Goal: Task Accomplishment & Management: Use online tool/utility

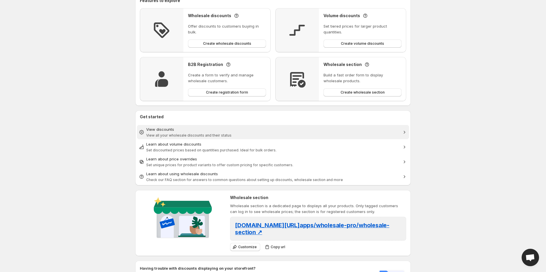
scroll to position [82, 0]
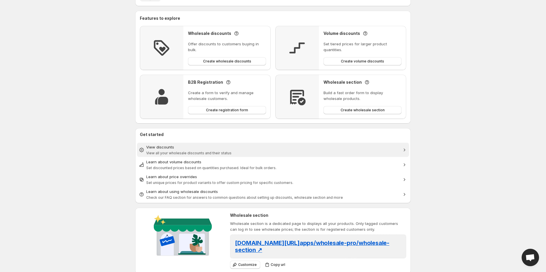
click at [170, 153] on span "View all your wholesale discounts and their status" at bounding box center [188, 153] width 85 height 4
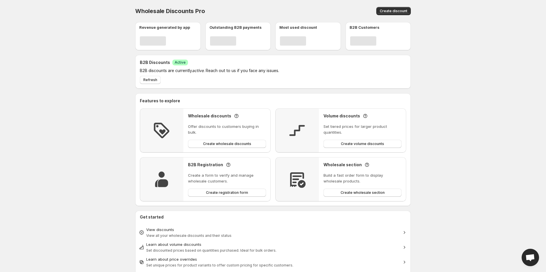
drag, startPoint x: 2, startPoint y: 54, endPoint x: 48, endPoint y: 88, distance: 57.4
click at [48, 88] on body "Home Wholesale discounts Volume discounts Price overrides B2B Registration Form…" at bounding box center [273, 136] width 546 height 272
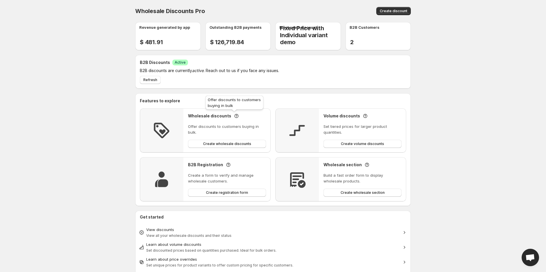
click at [236, 116] on icon at bounding box center [237, 116] width 6 height 6
click at [184, 116] on div "Wholesale discounts Offer discounts to customers buying in bulk. Create wholesa…" at bounding box center [226, 130] width 87 height 44
click at [154, 126] on img at bounding box center [161, 130] width 19 height 19
click at [217, 119] on div "Wholesale discounts Offer discounts to customers buying in bulk. Create wholesa…" at bounding box center [227, 130] width 78 height 35
click at [218, 124] on p "Offer discounts to customers buying in bulk." at bounding box center [227, 129] width 78 height 12
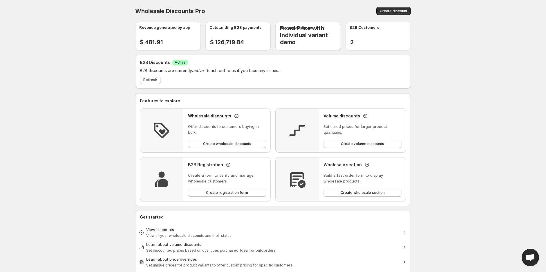
click at [218, 126] on p "Offer discounts to customers buying in bulk." at bounding box center [227, 129] width 78 height 12
click at [191, 116] on h3 "Wholesale discounts" at bounding box center [209, 116] width 43 height 6
drag, startPoint x: 189, startPoint y: 117, endPoint x: 244, endPoint y: 117, distance: 55.1
click at [244, 117] on div "Wholesale discounts" at bounding box center [227, 116] width 78 height 6
click at [245, 126] on p "Offer discounts to customers buying in bulk." at bounding box center [227, 129] width 78 height 12
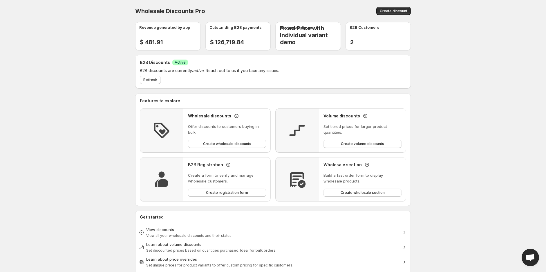
click at [161, 129] on img at bounding box center [161, 130] width 19 height 19
click at [238, 116] on div "Wholesale discounts" at bounding box center [227, 116] width 78 height 6
click at [234, 116] on icon at bounding box center [237, 116] width 6 height 6
click at [237, 120] on div "Wholesale discounts Offer discounts to customers buying in bulk. Create wholesa…" at bounding box center [227, 130] width 78 height 35
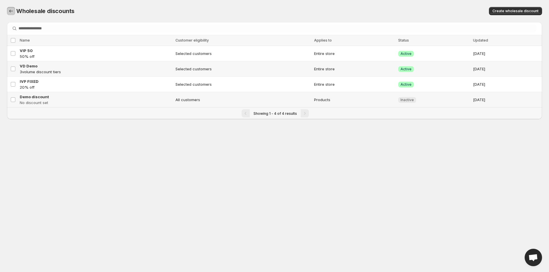
click at [12, 9] on icon "Back to dashboard" at bounding box center [11, 11] width 6 height 6
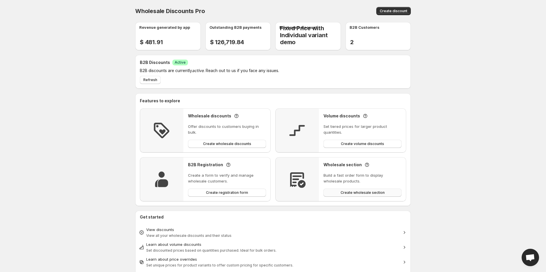
click at [353, 190] on span "Create wholesale section" at bounding box center [363, 192] width 44 height 5
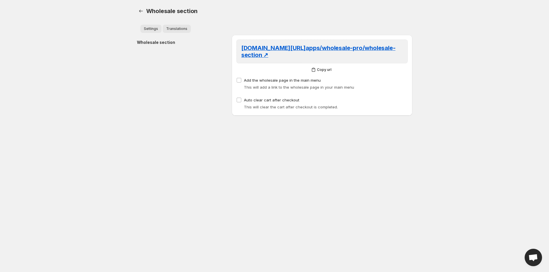
click at [185, 28] on span "Translations" at bounding box center [176, 28] width 21 height 5
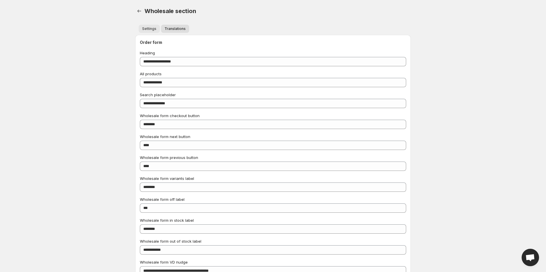
click at [153, 32] on button "Settings" at bounding box center [149, 29] width 21 height 8
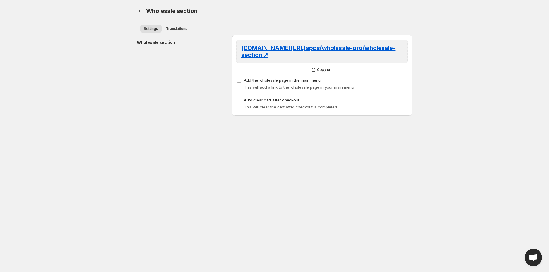
click at [145, 6] on div "Wholesale section. This page is ready Wholesale section" at bounding box center [275, 11] width 276 height 22
drag, startPoint x: 137, startPoint y: 16, endPoint x: 140, endPoint y: 13, distance: 3.5
click at [138, 15] on div "Wholesale section. This page is ready Wholesale section" at bounding box center [275, 11] width 276 height 22
click at [141, 12] on icon "button" at bounding box center [141, 11] width 6 height 6
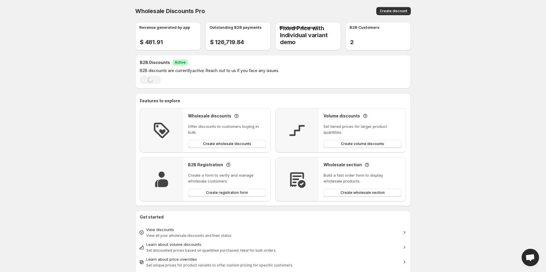
click at [359, 120] on div "Volume discounts Set tiered prices for larger product quantities. Create volume…" at bounding box center [362, 130] width 78 height 35
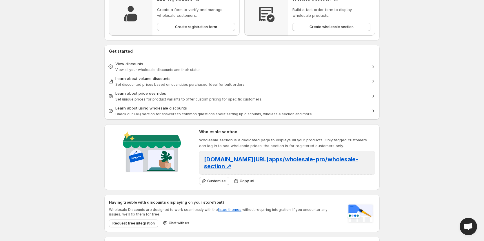
scroll to position [174, 0]
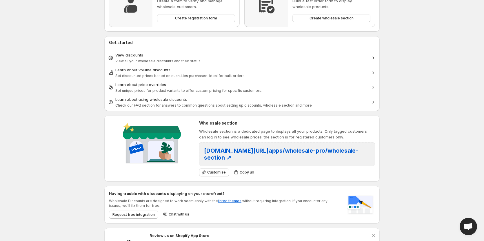
click at [249, 168] on div "Customize Copy url" at bounding box center [286, 171] width 178 height 11
click at [249, 171] on span "Copy url" at bounding box center [247, 172] width 15 height 5
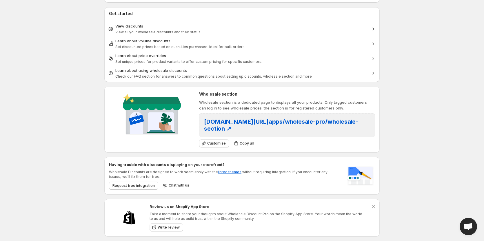
scroll to position [209, 0]
